Goal: Use online tool/utility: Use online tool/utility

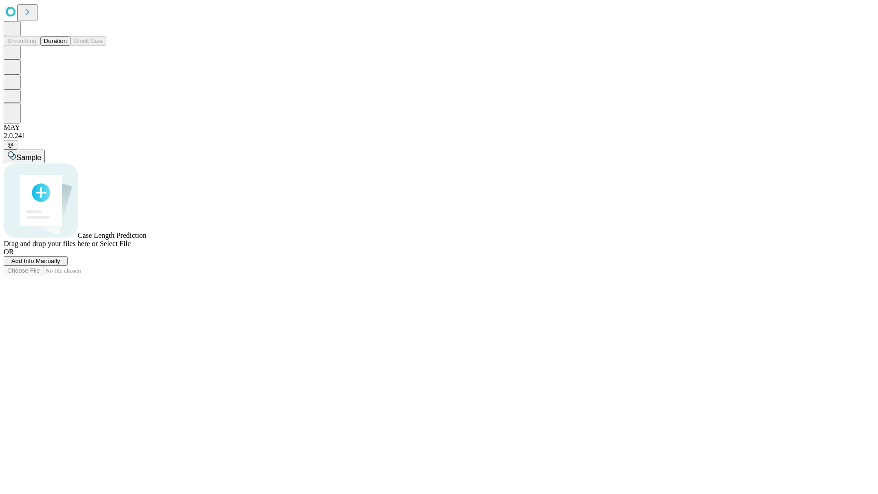
click at [67, 46] on button "Duration" at bounding box center [55, 41] width 30 height 10
click at [131, 247] on span "Select File" at bounding box center [115, 244] width 31 height 8
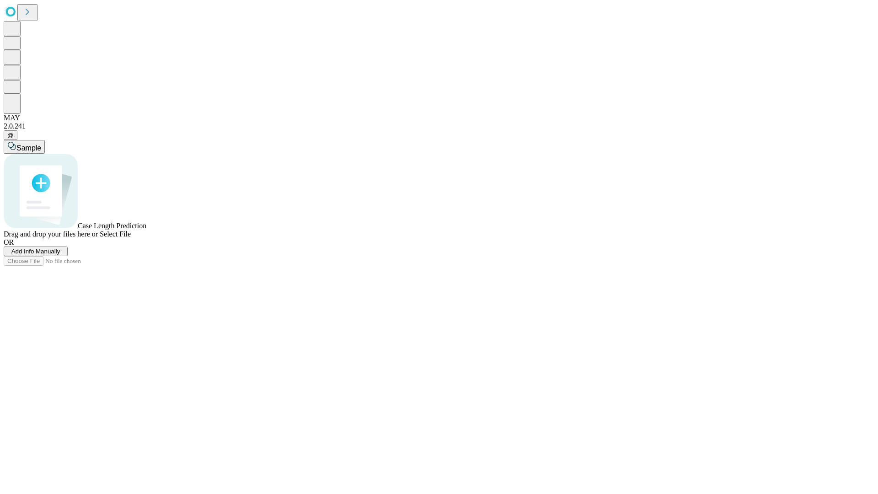
click at [131, 238] on span "Select File" at bounding box center [115, 234] width 31 height 8
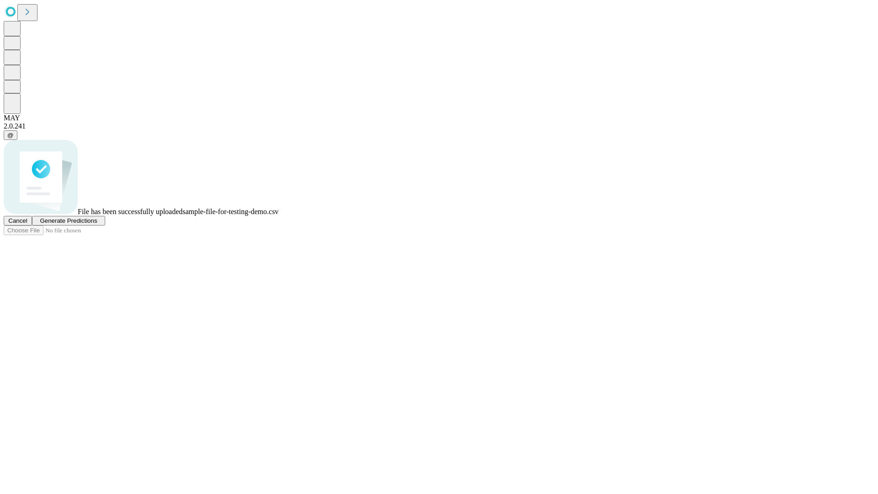
click at [97, 224] on span "Generate Predictions" at bounding box center [68, 220] width 57 height 7
